Goal: Entertainment & Leisure: Browse casually

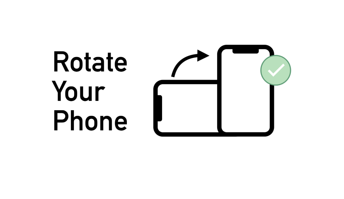
click at [276, 75] on img at bounding box center [172, 99] width 241 height 111
click at [274, 70] on img at bounding box center [172, 99] width 241 height 111
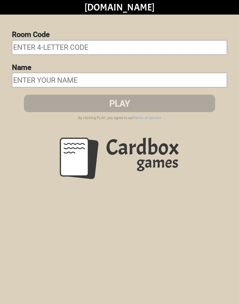
click at [18, 45] on input "text" at bounding box center [119, 47] width 215 height 15
click at [20, 79] on input "text" at bounding box center [119, 80] width 215 height 15
click at [22, 78] on input "text" at bounding box center [119, 80] width 215 height 15
type input "job application"
click at [20, 46] on input "text" at bounding box center [119, 47] width 215 height 15
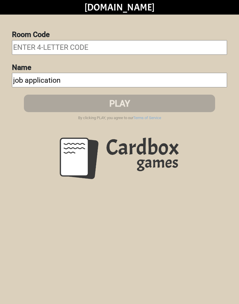
click at [22, 45] on input "text" at bounding box center [119, 47] width 215 height 15
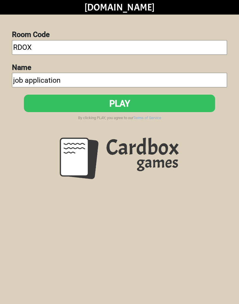
type input "RDOX"
click at [173, 103] on button "PLAY" at bounding box center [119, 103] width 191 height 17
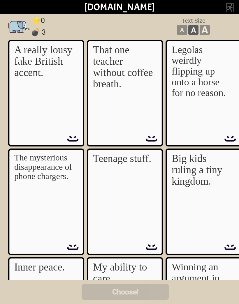
click at [0, 113] on html "cardbox.tv Room Code RDOX Name job application PLAY By clicking PLAY, you agree…" at bounding box center [0, 152] width 0 height 304
click at [31, 168] on p "The mysterious disappearance of phone chargers." at bounding box center [44, 167] width 61 height 28
click at [27, 97] on div "A really lousy fake British accent." at bounding box center [44, 85] width 61 height 81
click at [15, 65] on p "A really lousy fake British accent." at bounding box center [44, 62] width 61 height 34
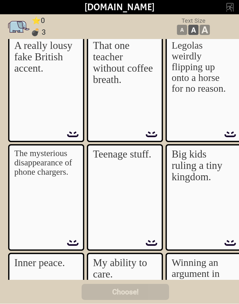
scroll to position [6, 0]
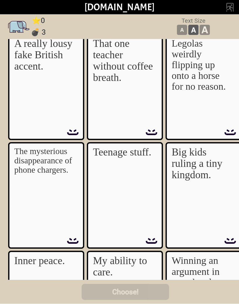
click at [132, 135] on img at bounding box center [125, 87] width 76 height 107
click at [193, 82] on p "Legolas weirdly flipping up onto a horse for no reason." at bounding box center [202, 65] width 61 height 54
click at [52, 189] on div "The mysterious disappearance of phone chargers." at bounding box center [44, 187] width 61 height 81
click at [194, 182] on div "Big kids ruling a tiny kingdom." at bounding box center [202, 187] width 61 height 81
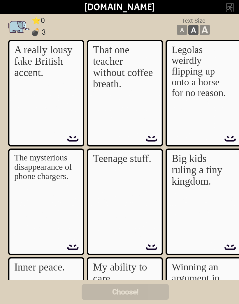
scroll to position [0, 0]
click at [127, 249] on img at bounding box center [125, 202] width 76 height 107
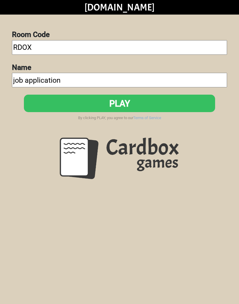
click at [45, 106] on button "PLAY" at bounding box center [119, 103] width 191 height 17
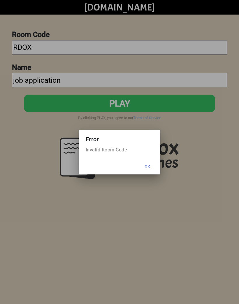
click at [154, 172] on button "Ok" at bounding box center [147, 167] width 21 height 10
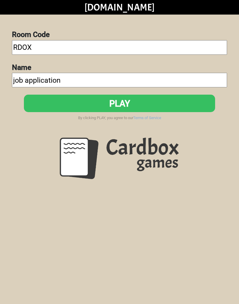
click at [166, 108] on button "PLAY" at bounding box center [119, 103] width 191 height 17
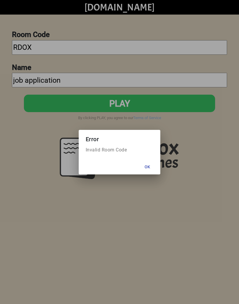
click at [154, 164] on button "Ok" at bounding box center [147, 167] width 21 height 10
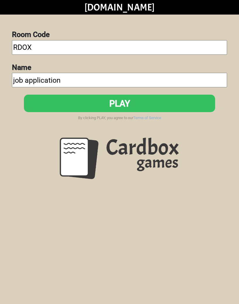
click at [170, 104] on button "PLAY" at bounding box center [119, 103] width 191 height 17
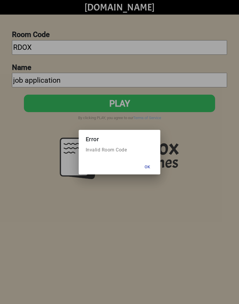
click at [149, 166] on button "Ok" at bounding box center [147, 167] width 21 height 10
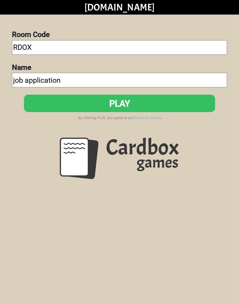
click at [34, 48] on input "RDOX" at bounding box center [119, 47] width 215 height 15
type input "R"
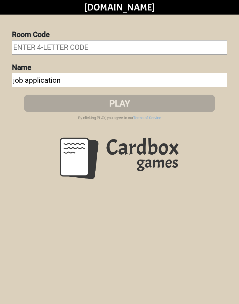
type input "P"
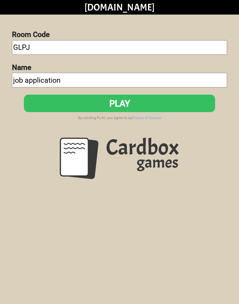
type input "GLPJ"
click at [196, 102] on button "PLAY" at bounding box center [119, 103] width 191 height 17
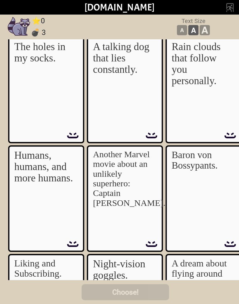
scroll to position [1, 0]
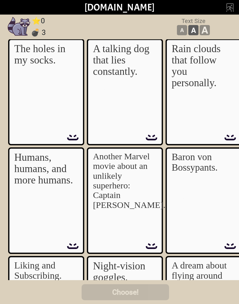
click at [43, 85] on div "The holes in my socks." at bounding box center [44, 83] width 61 height 81
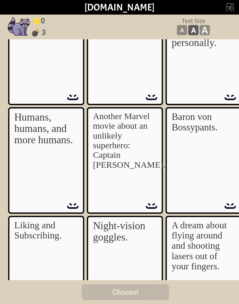
scroll to position [42, 0]
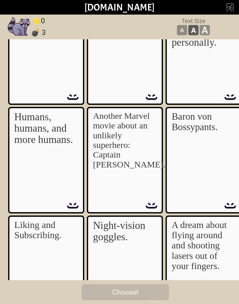
click at [93, 136] on p "Another Marvel movie about an unlikely superhero: Captain [PERSON_NAME]." at bounding box center [123, 140] width 61 height 58
click at [210, 137] on div "Baron von Bossypants." at bounding box center [202, 151] width 61 height 81
click at [212, 140] on div "Baron von Bossypants." at bounding box center [202, 151] width 61 height 81
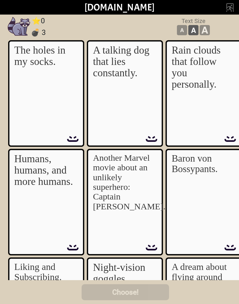
scroll to position [0, 0]
click at [102, 87] on div "A talking dog that lies constantly." at bounding box center [123, 85] width 61 height 81
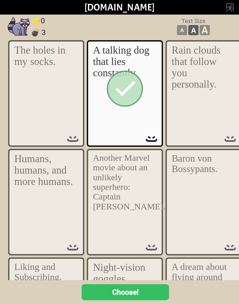
click at [101, 92] on div at bounding box center [124, 89] width 77 height 108
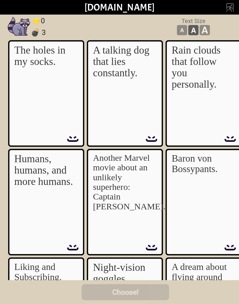
click at [49, 78] on div "The holes in my socks." at bounding box center [44, 85] width 61 height 81
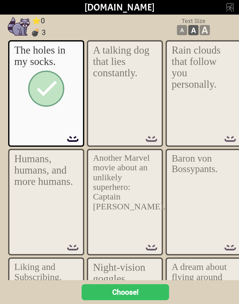
click at [97, 296] on button "Choose!" at bounding box center [125, 293] width 87 height 16
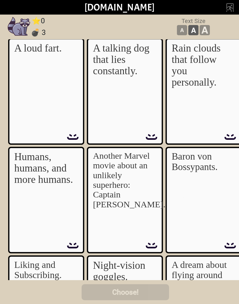
scroll to position [1, 0]
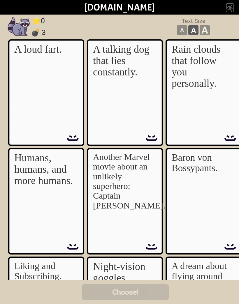
click at [18, 90] on div "A loud fart." at bounding box center [44, 84] width 61 height 81
click at [19, 88] on div "A loud fart." at bounding box center [44, 84] width 61 height 81
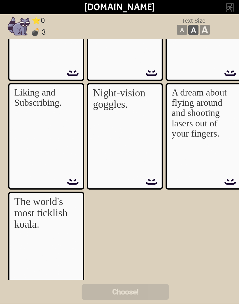
scroll to position [175, 0]
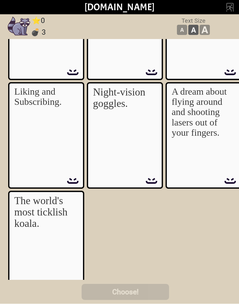
click at [102, 109] on p "Night-vision goggles." at bounding box center [123, 98] width 61 height 23
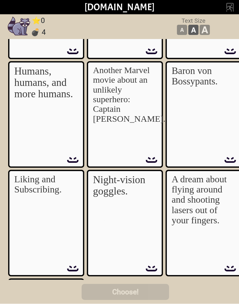
scroll to position [88, 0]
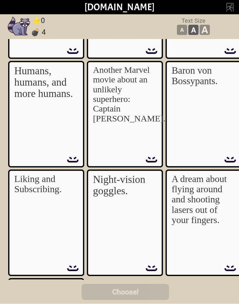
click at [25, 115] on div "Humans, humans, and more humans." at bounding box center [44, 106] width 61 height 81
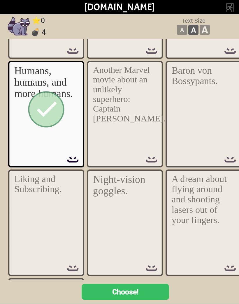
click at [25, 114] on div at bounding box center [46, 110] width 77 height 108
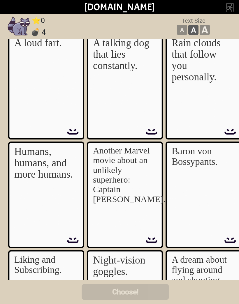
scroll to position [8, 0]
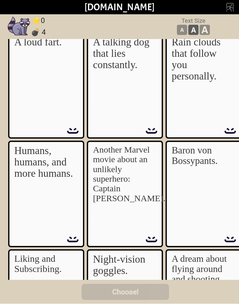
click at [217, 79] on p "Rain clouds that follow you personally." at bounding box center [202, 59] width 61 height 45
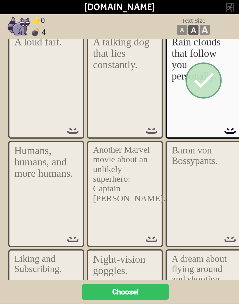
click at [142, 294] on button "Choose!" at bounding box center [125, 293] width 87 height 16
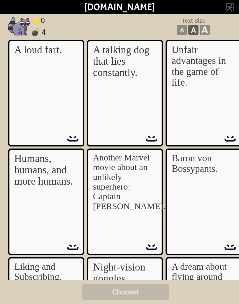
scroll to position [0, 0]
click at [157, 116] on div "A talking dog that lies constantly." at bounding box center [124, 89] width 77 height 108
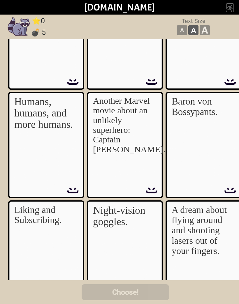
scroll to position [56, 0]
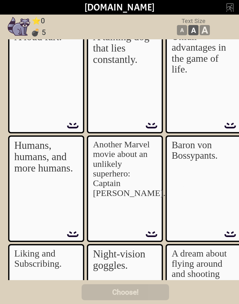
click at [51, 186] on div "Humans, humans, and more humans." at bounding box center [44, 180] width 61 height 81
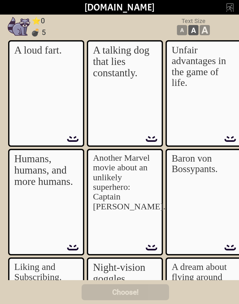
scroll to position [0, 0]
click at [31, 170] on p "Humans, humans, and more humans." at bounding box center [44, 170] width 61 height 34
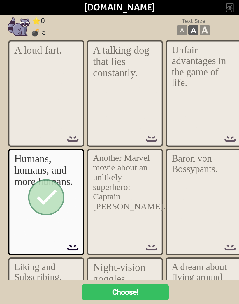
click at [143, 292] on button "Choose!" at bounding box center [125, 293] width 87 height 16
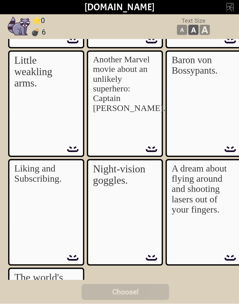
scroll to position [95, 0]
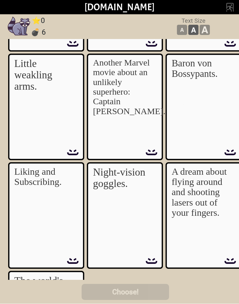
click at [65, 100] on div "Little weakling arms." at bounding box center [44, 98] width 61 height 81
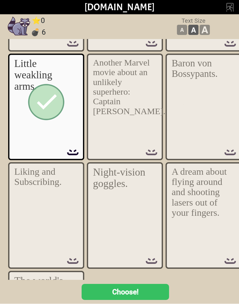
click at [93, 278] on table "A loud fart. A talking dog that lies constantly. Unfair advantages in the game …" at bounding box center [125, 156] width 236 height 435
click at [91, 290] on button "Choose!" at bounding box center [125, 293] width 87 height 16
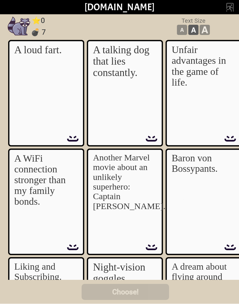
scroll to position [0, 0]
click at [105, 129] on img at bounding box center [125, 93] width 76 height 107
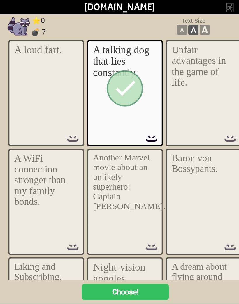
click at [129, 294] on button "Choose!" at bounding box center [125, 293] width 87 height 16
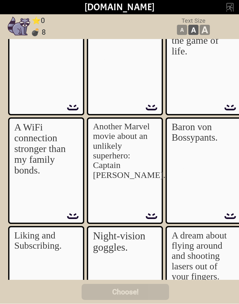
scroll to position [34, 0]
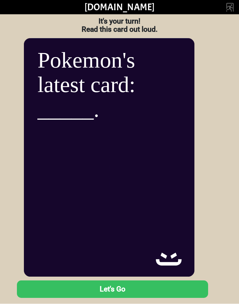
click at [43, 290] on button "Let's Go" at bounding box center [112, 289] width 191 height 17
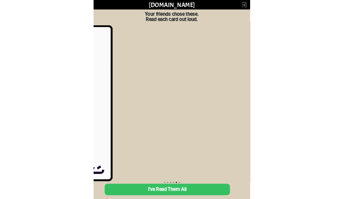
scroll to position [0, 982]
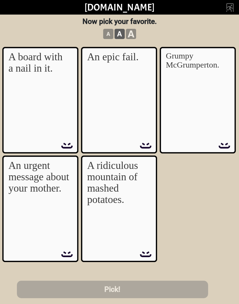
click at [39, 194] on p "An urgent message about your mother." at bounding box center [38, 177] width 61 height 34
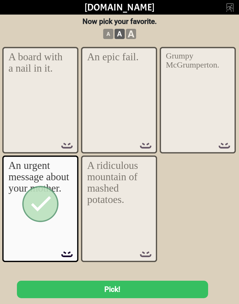
click at [68, 293] on button "Pick!" at bounding box center [112, 289] width 191 height 17
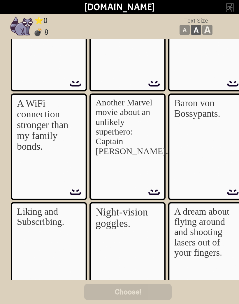
scroll to position [54, 0]
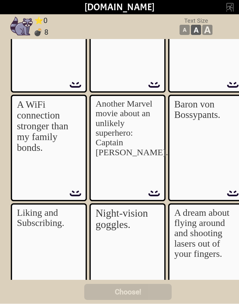
click at [26, 148] on p "A WiFi connection stronger than my family bonds." at bounding box center [47, 126] width 61 height 54
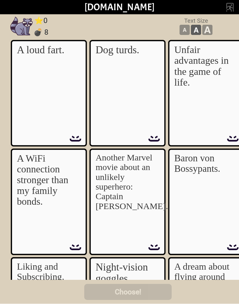
scroll to position [0, 0]
click at [132, 105] on div "Dog turds." at bounding box center [126, 85] width 61 height 81
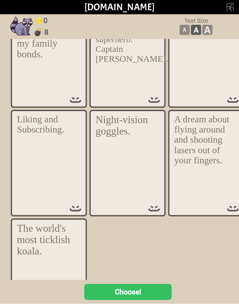
scroll to position [150, 0]
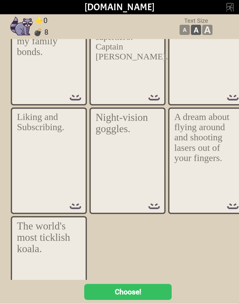
click at [132, 287] on button "Choose!" at bounding box center [127, 293] width 87 height 16
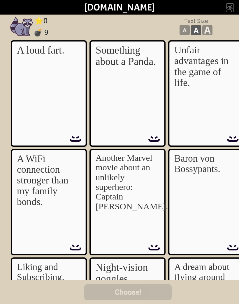
scroll to position [0, 0]
click at [27, 72] on div "A loud fart." at bounding box center [47, 85] width 61 height 81
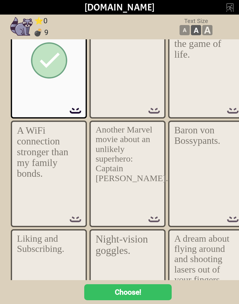
scroll to position [29, 0]
click at [108, 293] on button "Choose!" at bounding box center [127, 293] width 87 height 16
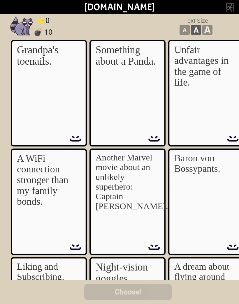
scroll to position [0, 0]
click at [52, 93] on div "Grandpa's toenails." at bounding box center [47, 85] width 61 height 81
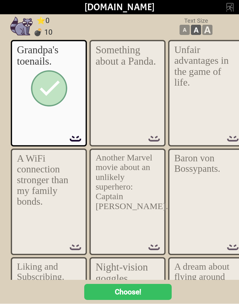
click at [131, 280] on p "Night-vision goggles." at bounding box center [126, 273] width 61 height 23
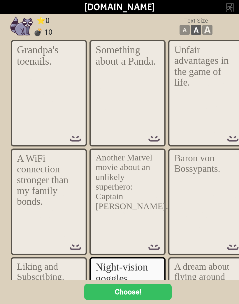
click at [134, 294] on button "Choose!" at bounding box center [127, 293] width 87 height 16
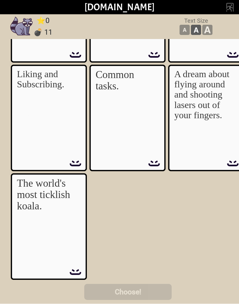
click at [34, 32] on span "💣" at bounding box center [38, 32] width 9 height 8
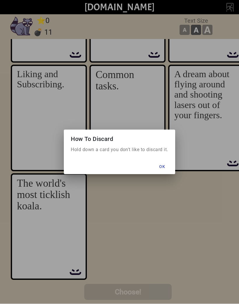
scroll to position [193, 0]
click at [163, 164] on button "Ok" at bounding box center [162, 167] width 21 height 10
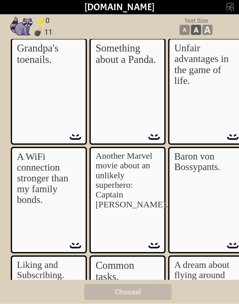
scroll to position [2, 0]
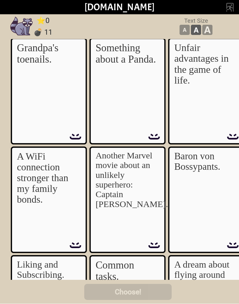
click at [24, 86] on div "Grandpa's toenails." at bounding box center [47, 83] width 61 height 81
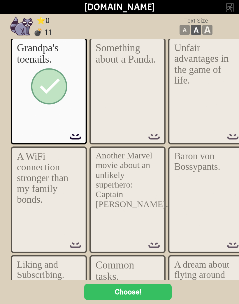
click at [90, 293] on button "Choose!" at bounding box center [127, 293] width 87 height 16
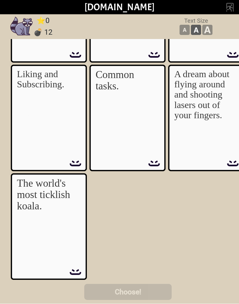
scroll to position [193, 0]
click at [195, 75] on p "A dream about flying around and shooting lasers out of your fingers." at bounding box center [204, 95] width 61 height 52
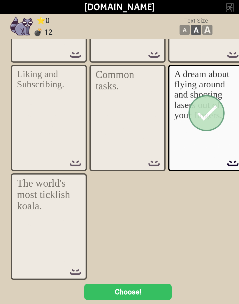
click at [115, 290] on button "Choose!" at bounding box center [127, 293] width 87 height 16
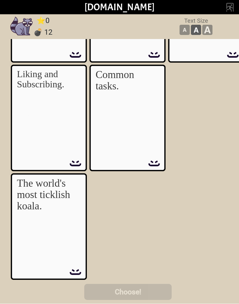
scroll to position [178, 0]
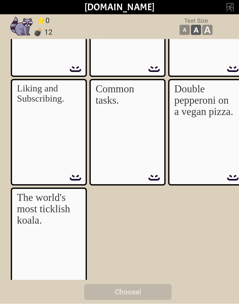
click at [34, 28] on span "💣" at bounding box center [38, 32] width 9 height 8
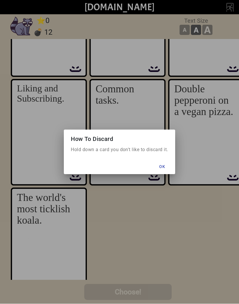
click at [162, 169] on button "Ok" at bounding box center [162, 167] width 21 height 10
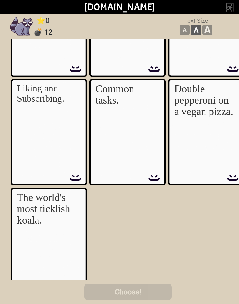
click at [187, 139] on div "Double pepperoni on a vegan pizza." at bounding box center [204, 124] width 61 height 81
click at [176, 154] on div "Double pepperoni on a vegan pizza." at bounding box center [204, 124] width 61 height 81
click at [34, 27] on td "💣 12" at bounding box center [43, 33] width 20 height 12
click at [34, 36] on span "💣" at bounding box center [38, 32] width 9 height 8
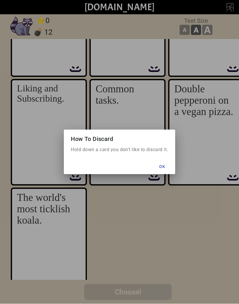
click at [163, 162] on button "Ok" at bounding box center [162, 167] width 21 height 10
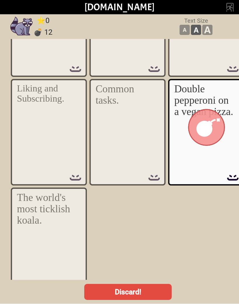
click at [179, 146] on div at bounding box center [206, 128] width 77 height 108
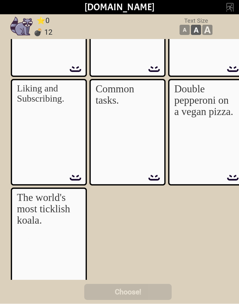
click at [128, 222] on table "The fine art of [MEDICAL_DATA]. Something about a Panda. Unfair advantages in t…" at bounding box center [128, 73] width 236 height 435
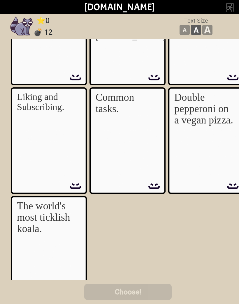
scroll to position [170, 0]
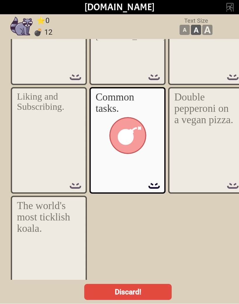
click at [141, 156] on div at bounding box center [127, 136] width 77 height 108
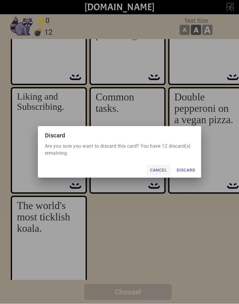
click at [157, 165] on button "Cancel" at bounding box center [159, 170] width 24 height 10
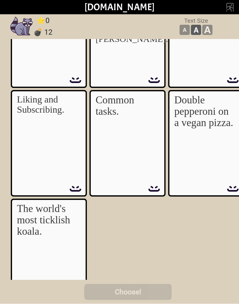
scroll to position [168, 0]
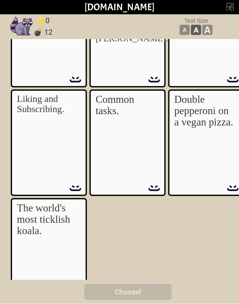
click at [216, 91] on img at bounding box center [206, 143] width 76 height 107
click at [217, 93] on img at bounding box center [206, 143] width 76 height 107
click at [218, 61] on div "Baron von Bossypants." at bounding box center [204, 25] width 61 height 81
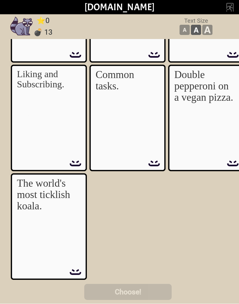
scroll to position [193, 0]
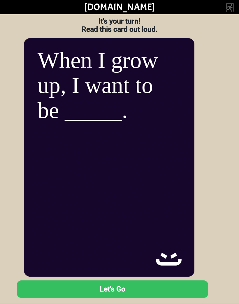
click at [51, 292] on button "Let's Go" at bounding box center [112, 290] width 195 height 18
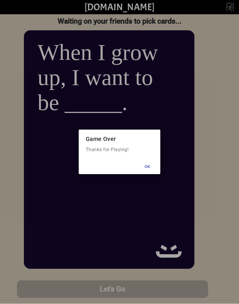
click at [150, 166] on button "Ok" at bounding box center [147, 167] width 21 height 10
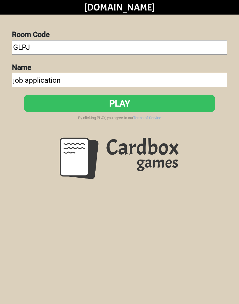
scroll to position [0, 0]
